Goal: Entertainment & Leisure: Consume media (video, audio)

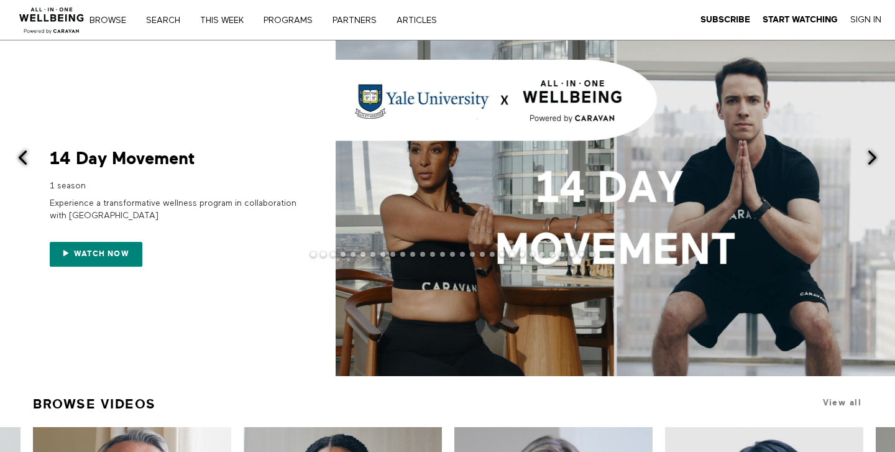
click at [82, 262] on div at bounding box center [447, 264] width 895 height 25
click at [83, 255] on div at bounding box center [447, 264] width 895 height 25
click at [66, 252] on div at bounding box center [447, 264] width 895 height 25
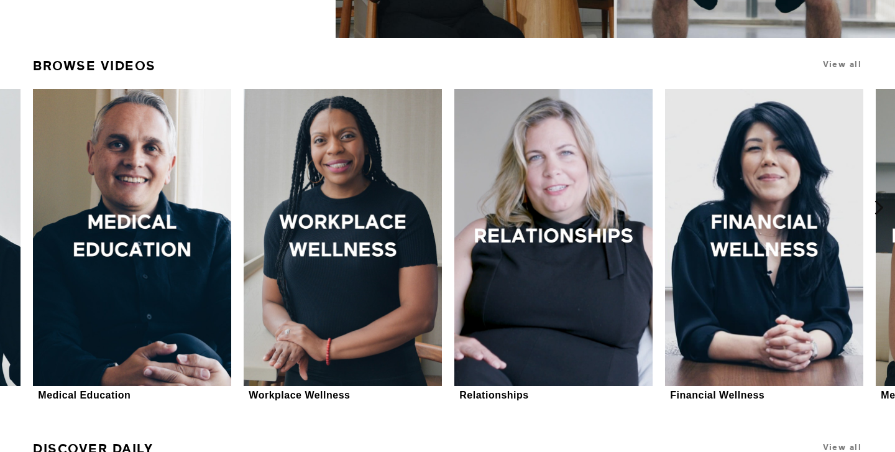
scroll to position [343, 0]
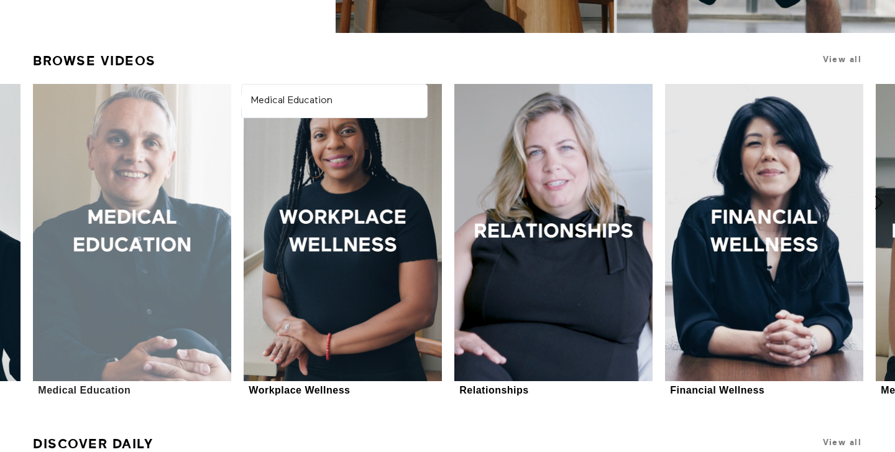
click at [175, 288] on div at bounding box center [132, 232] width 198 height 297
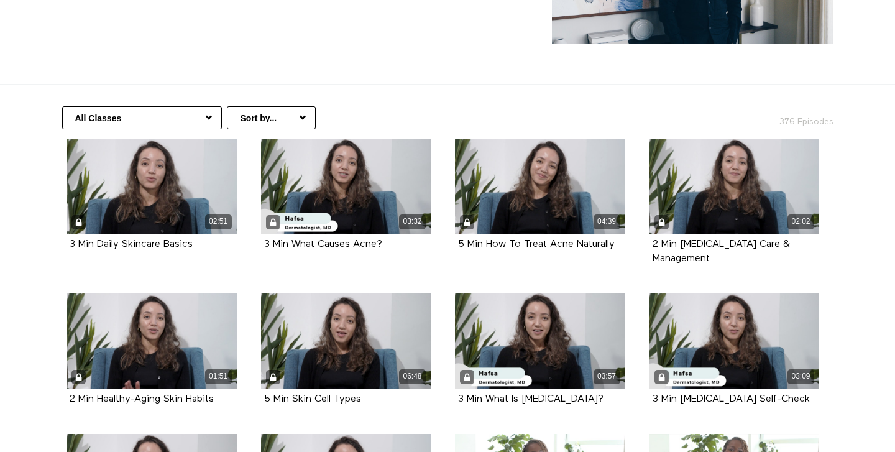
scroll to position [180, 0]
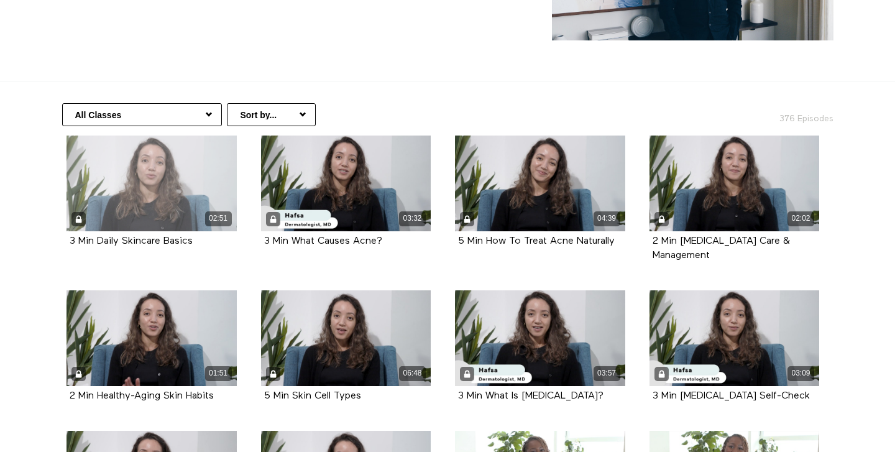
click at [142, 200] on div "02:51" at bounding box center [152, 184] width 170 height 96
